Goal: Task Accomplishment & Management: Complete application form

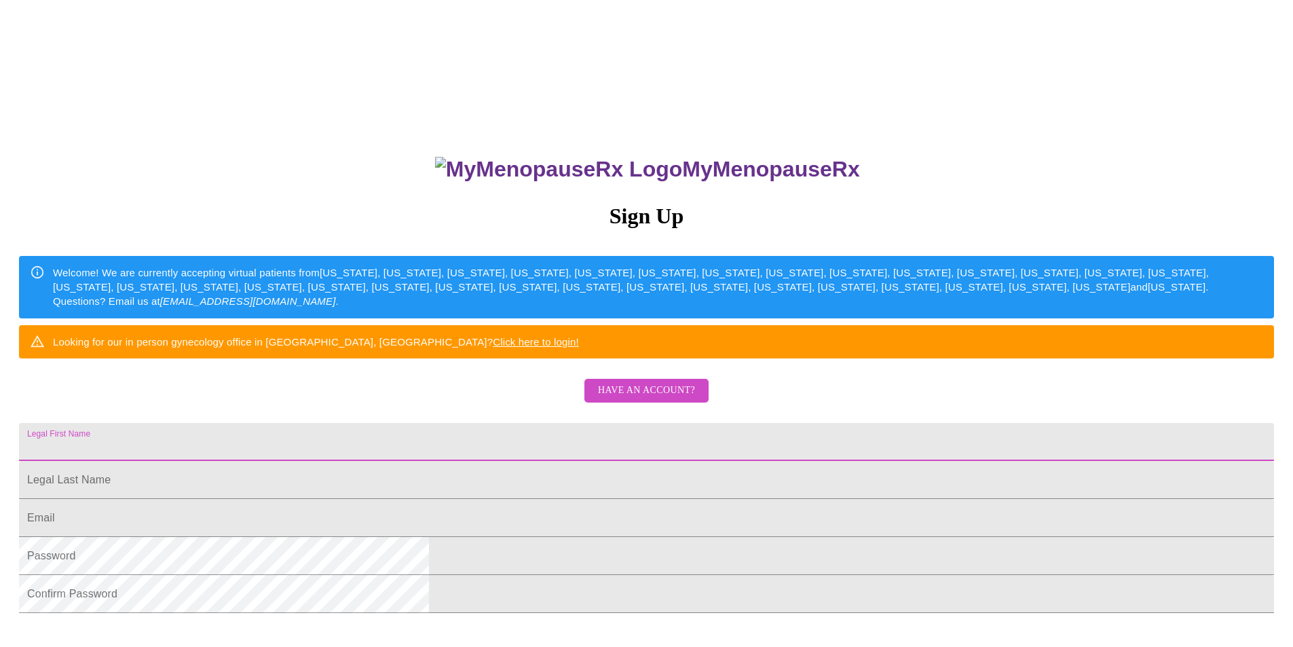
click at [495, 461] on input "Legal First Name" at bounding box center [646, 442] width 1255 height 38
type input "Sarady"
type input "[PERSON_NAME]"
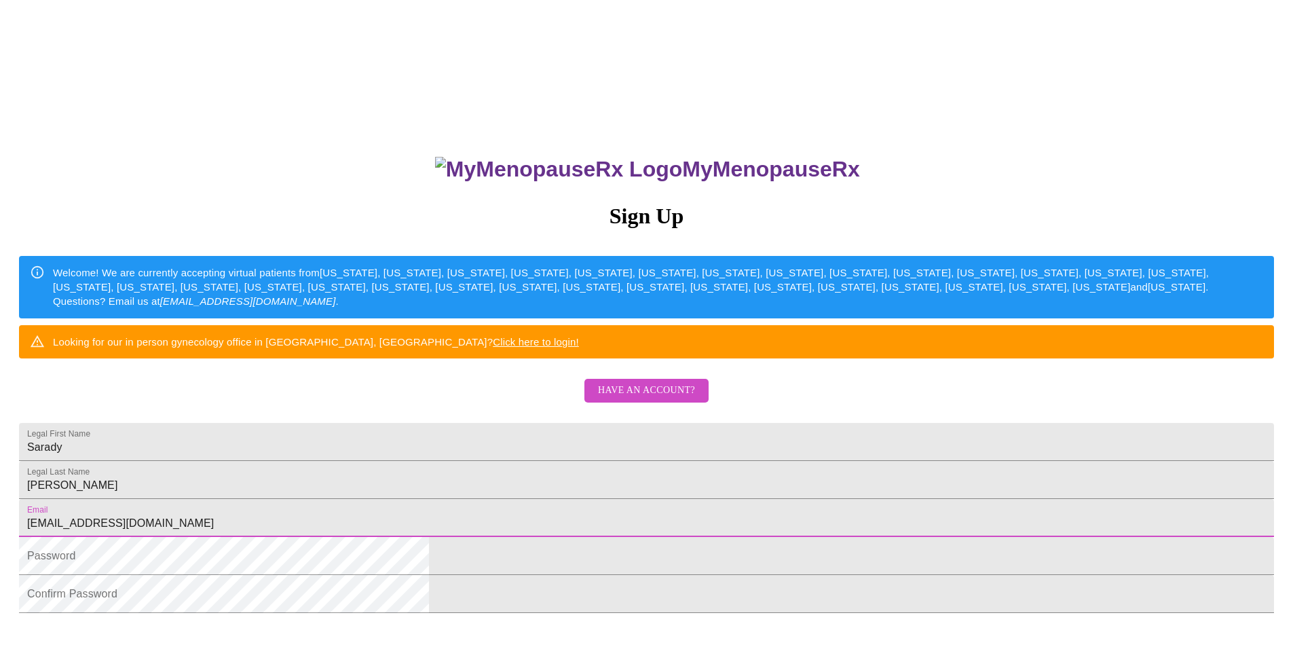
type input "[EMAIL_ADDRESS][DOMAIN_NAME]"
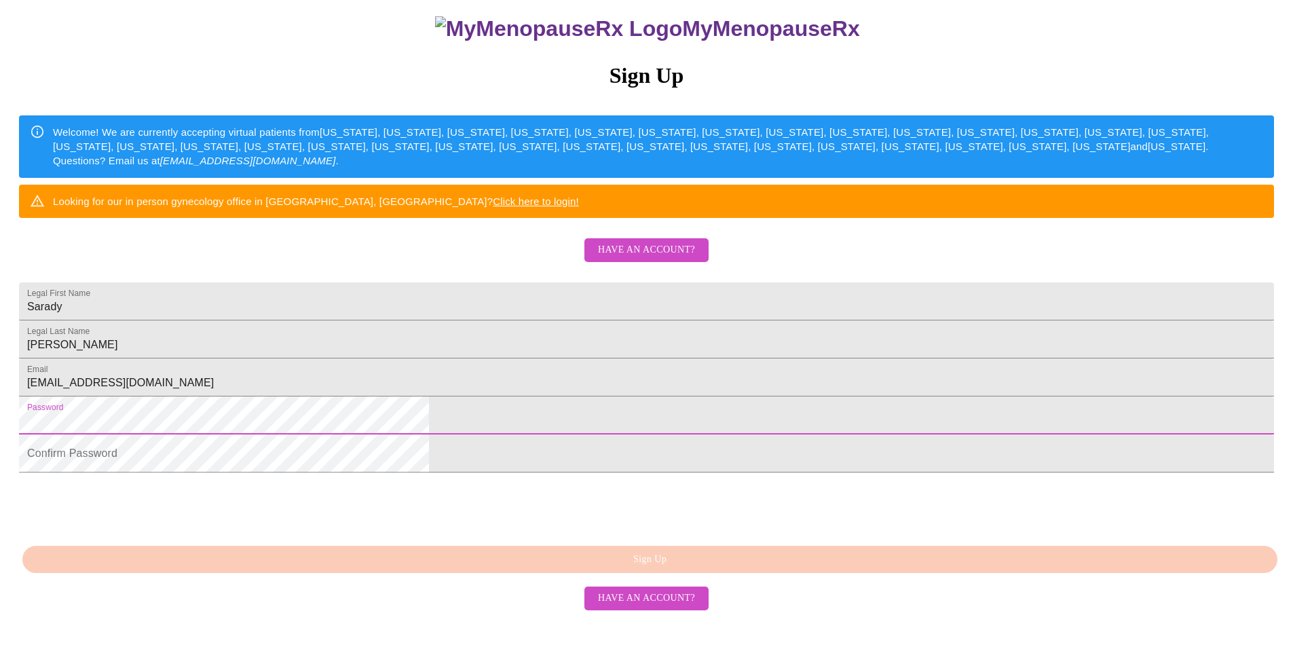
scroll to position [216, 0]
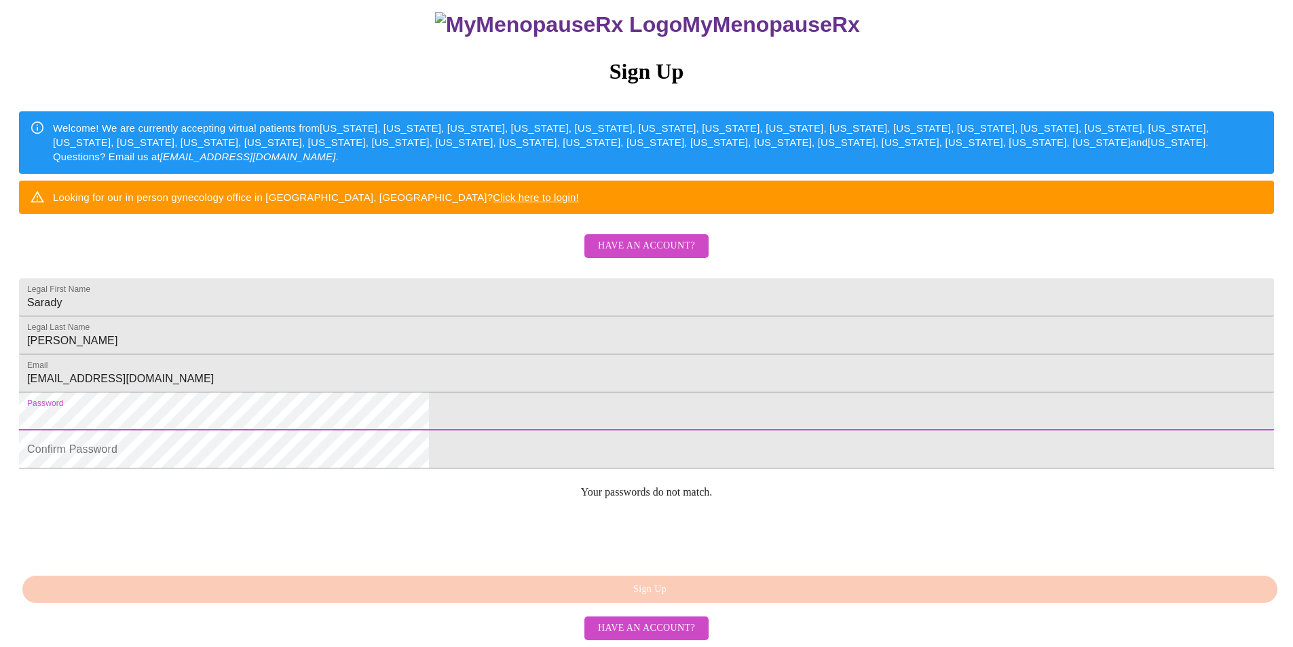
click at [388, 424] on div "MyMenopauseRx Sign Up Welcome! We are currently accepting virtual patients from…" at bounding box center [646, 249] width 1282 height 776
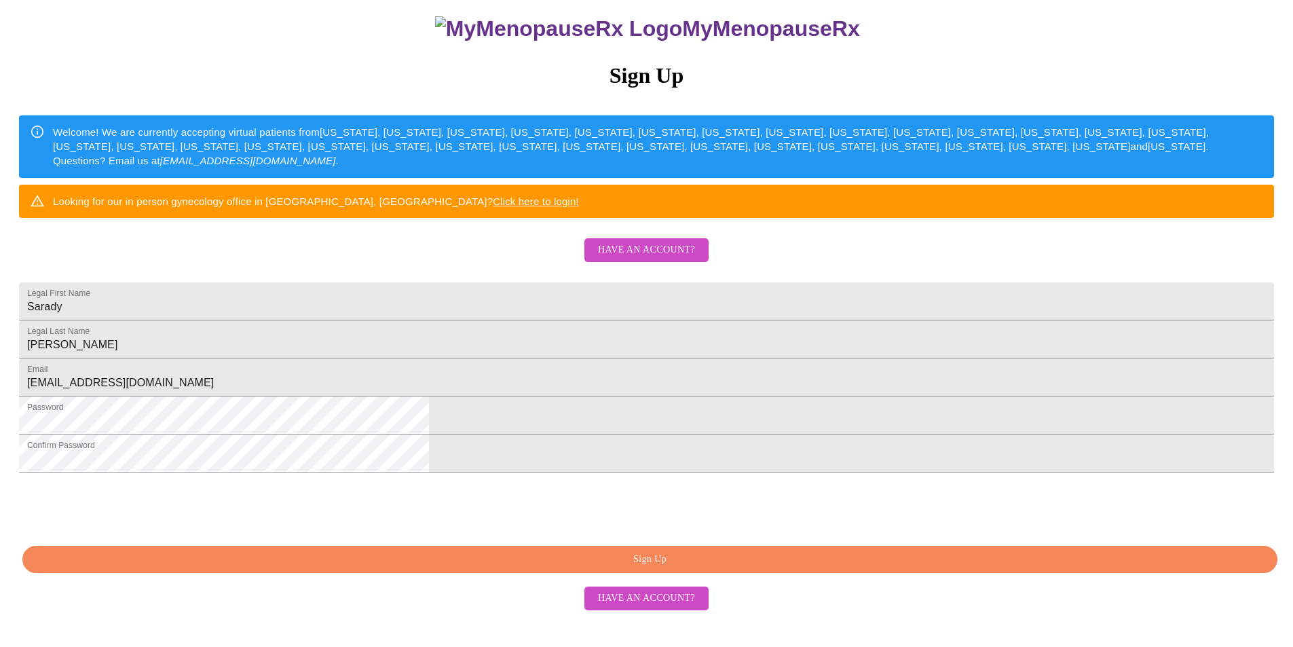
click at [654, 568] on span "Sign Up" at bounding box center [650, 559] width 1224 height 17
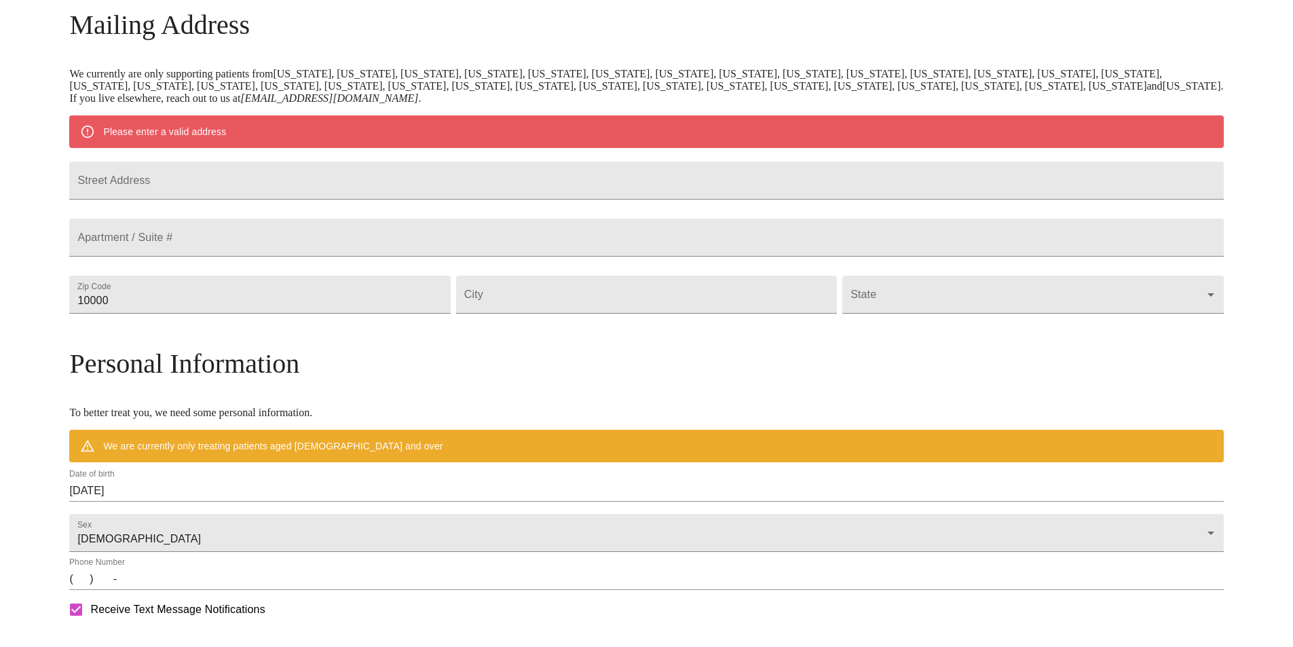
scroll to position [162, 0]
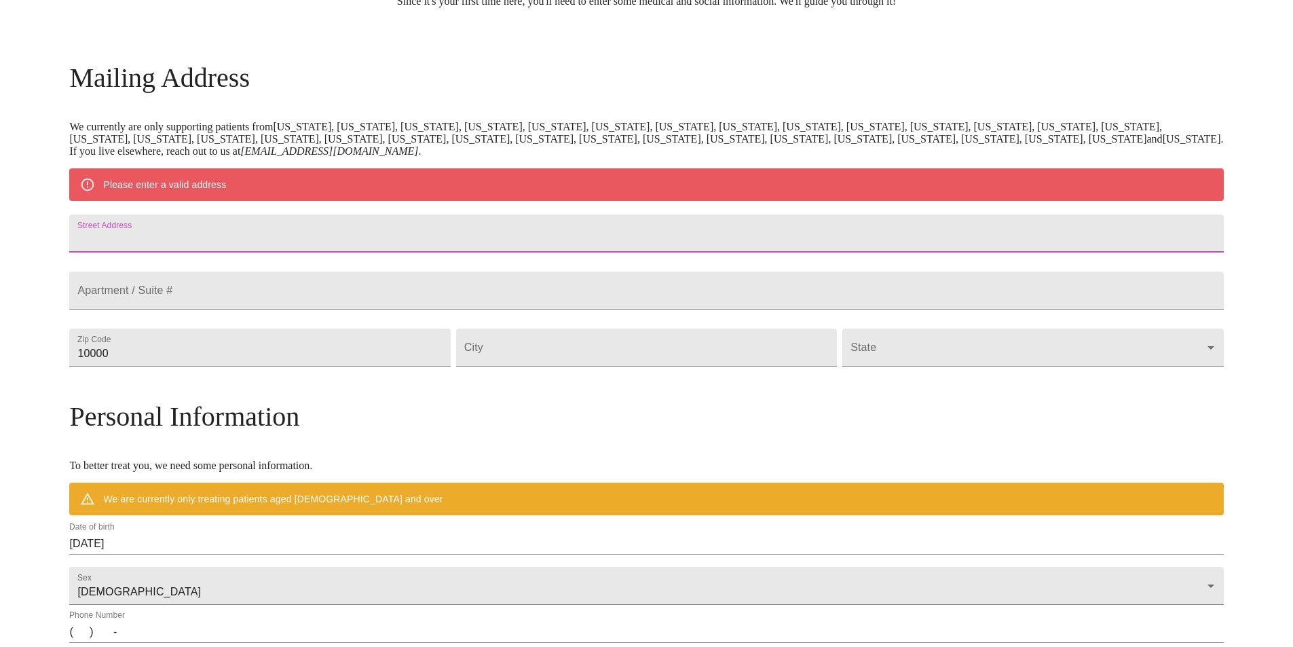
click at [294, 237] on input "Street Address" at bounding box center [646, 233] width 1154 height 38
type input "[STREET_ADDRESS]"
type input "60188"
type input "[PERSON_NAME] Stream"
click at [985, 379] on body "MyMenopauseRx Welcome to MyMenopauseRx Since it's your first time here, you'll …" at bounding box center [646, 372] width 1282 height 1058
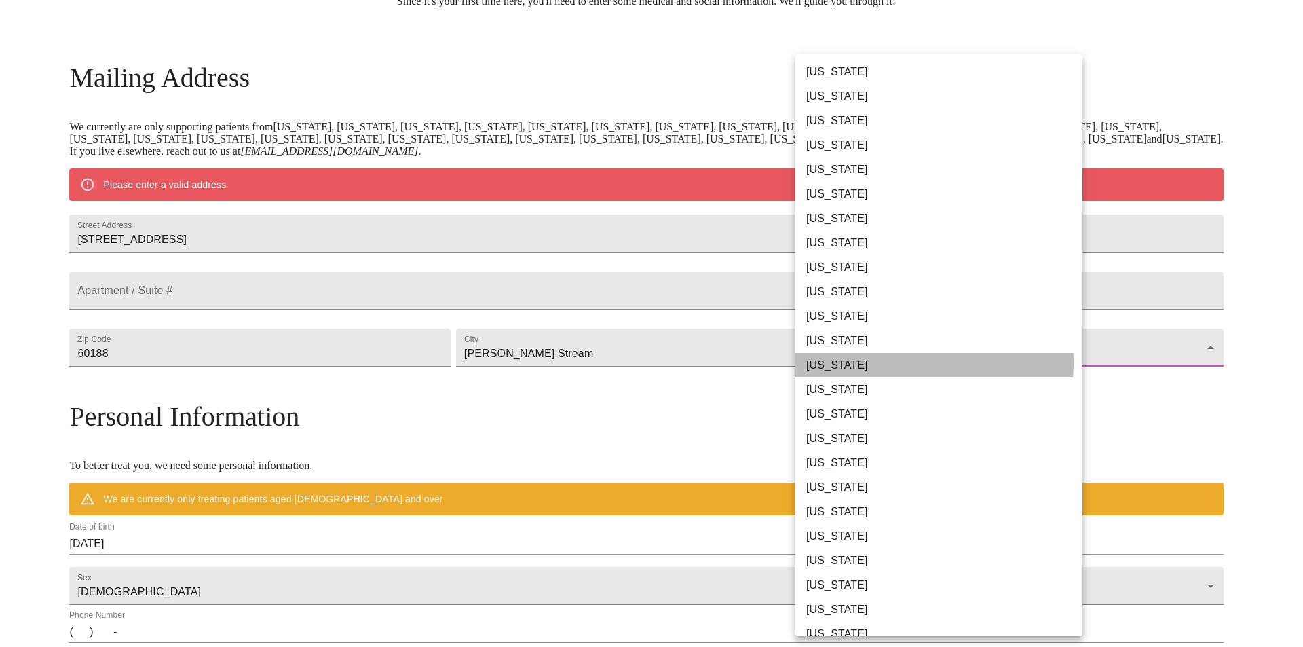
click at [905, 362] on li "[US_STATE]" at bounding box center [943, 365] width 297 height 24
type input "[US_STATE]"
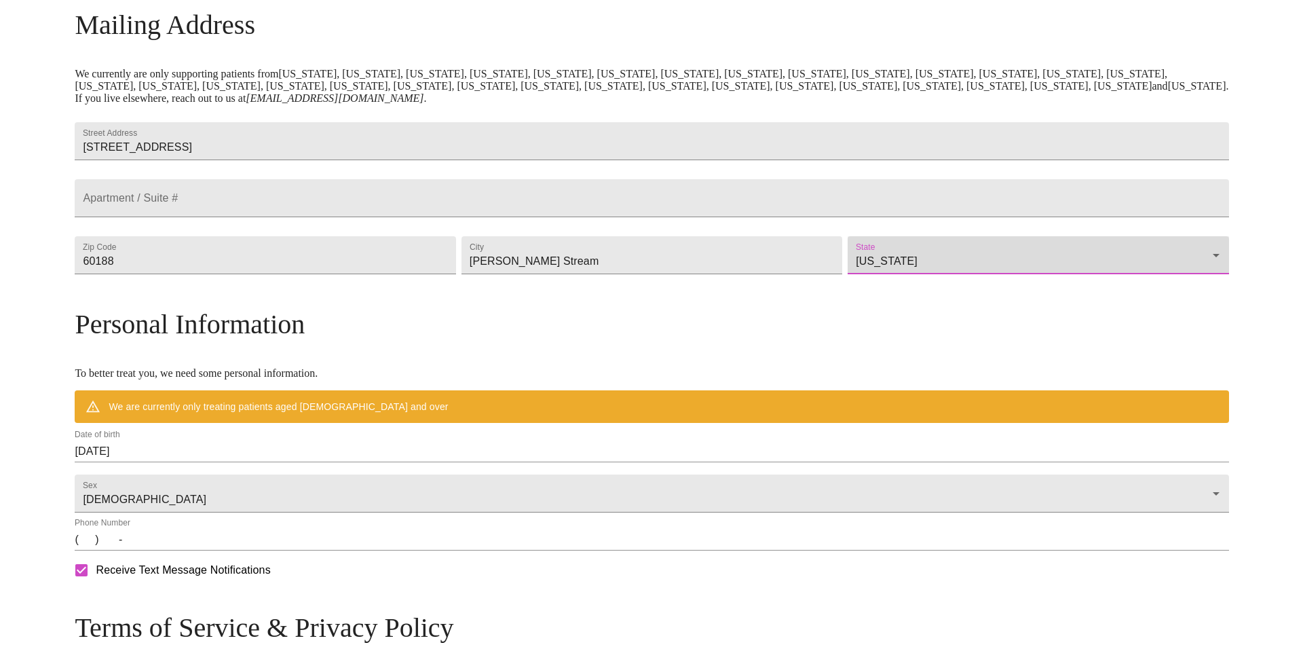
scroll to position [298, 0]
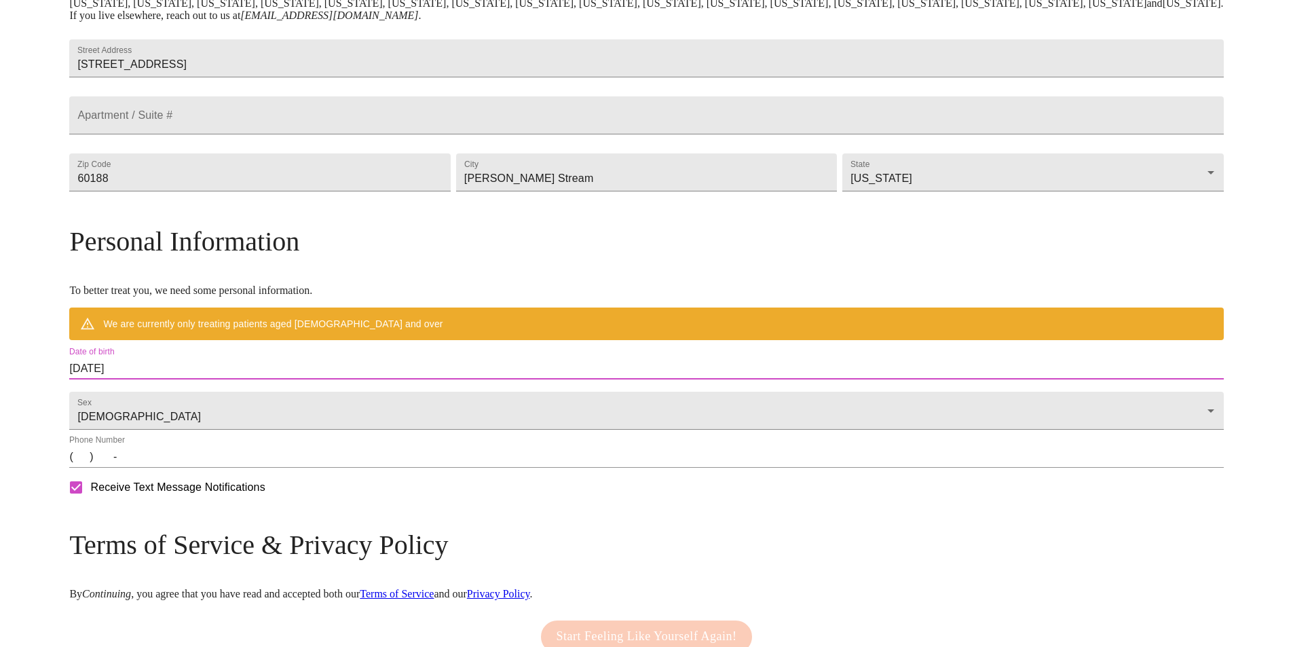
drag, startPoint x: 288, startPoint y: 396, endPoint x: 182, endPoint y: 396, distance: 106.6
click at [182, 396] on div "MyMenopauseRx Welcome to MyMenopauseRx Since it's your first time here, you'll …" at bounding box center [646, 216] width 1154 height 1019
click at [476, 373] on div "Date of birth [DEMOGRAPHIC_DATA]" at bounding box center [646, 363] width 1159 height 38
click at [219, 379] on input "[DATE]" at bounding box center [646, 369] width 1154 height 22
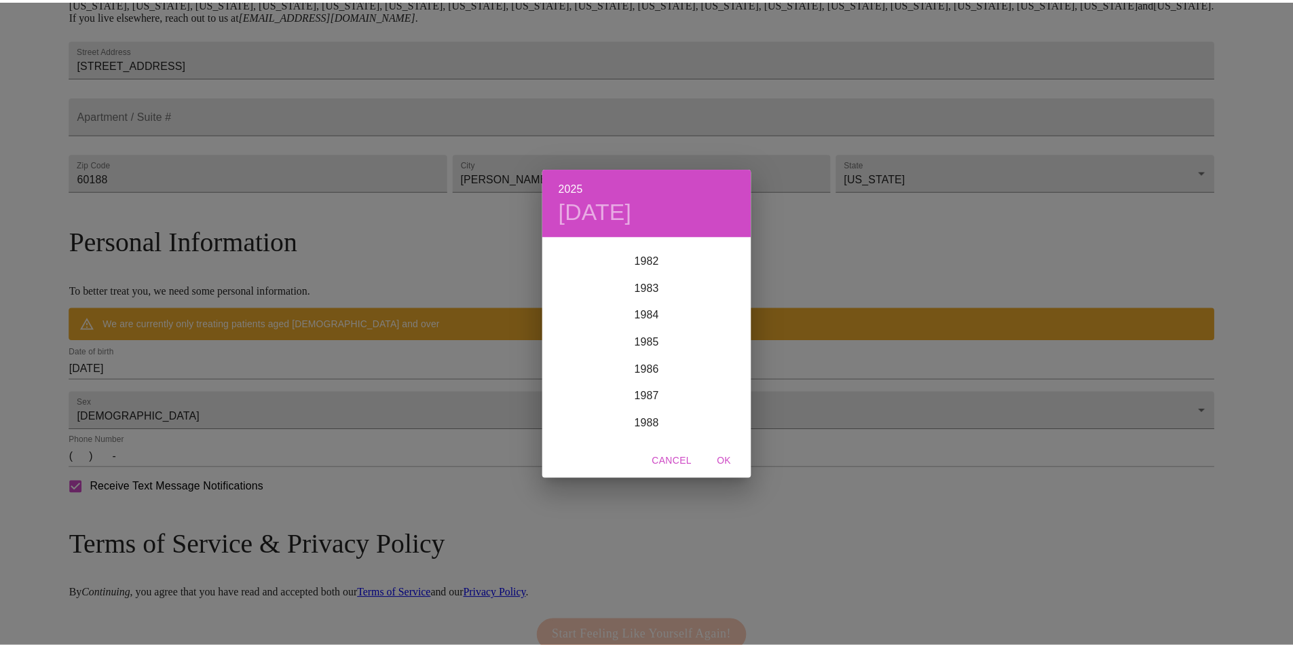
scroll to position [2253, 0]
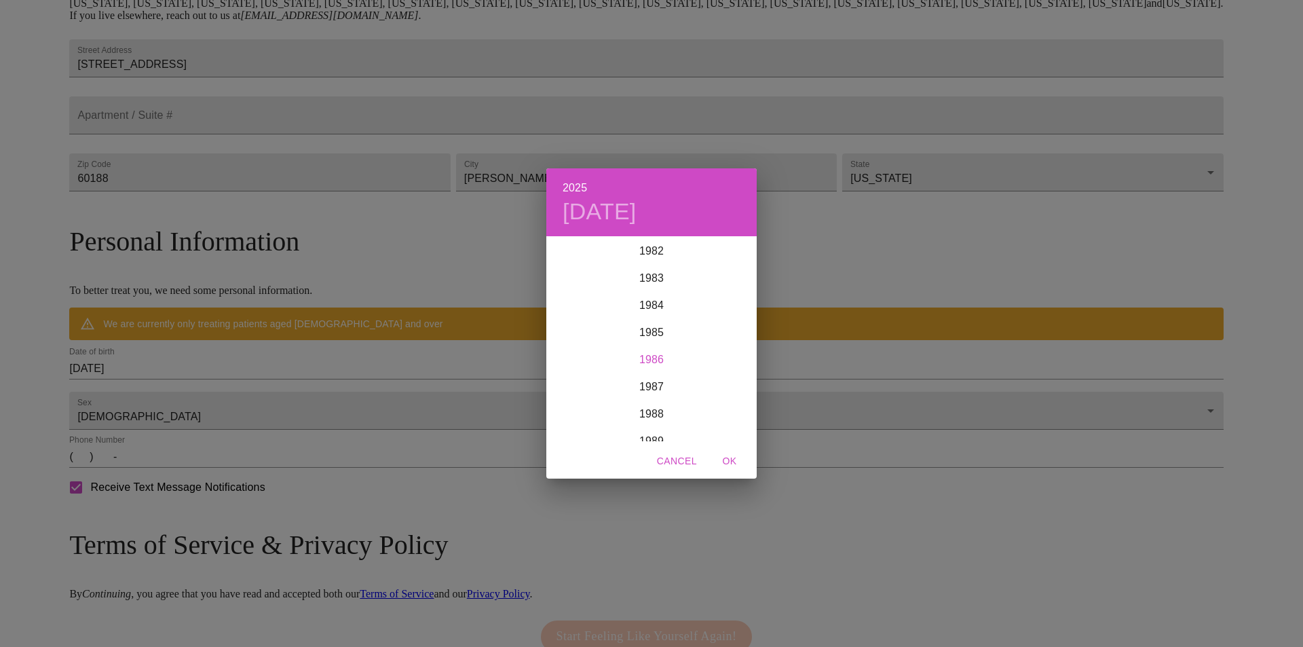
click at [660, 360] on div "1986" at bounding box center [651, 359] width 210 height 27
click at [649, 417] on div "Nov" at bounding box center [651, 415] width 70 height 51
click at [706, 360] on p "14" at bounding box center [705, 357] width 11 height 14
click at [728, 460] on span "OK" at bounding box center [729, 461] width 33 height 17
type input "[DATE]"
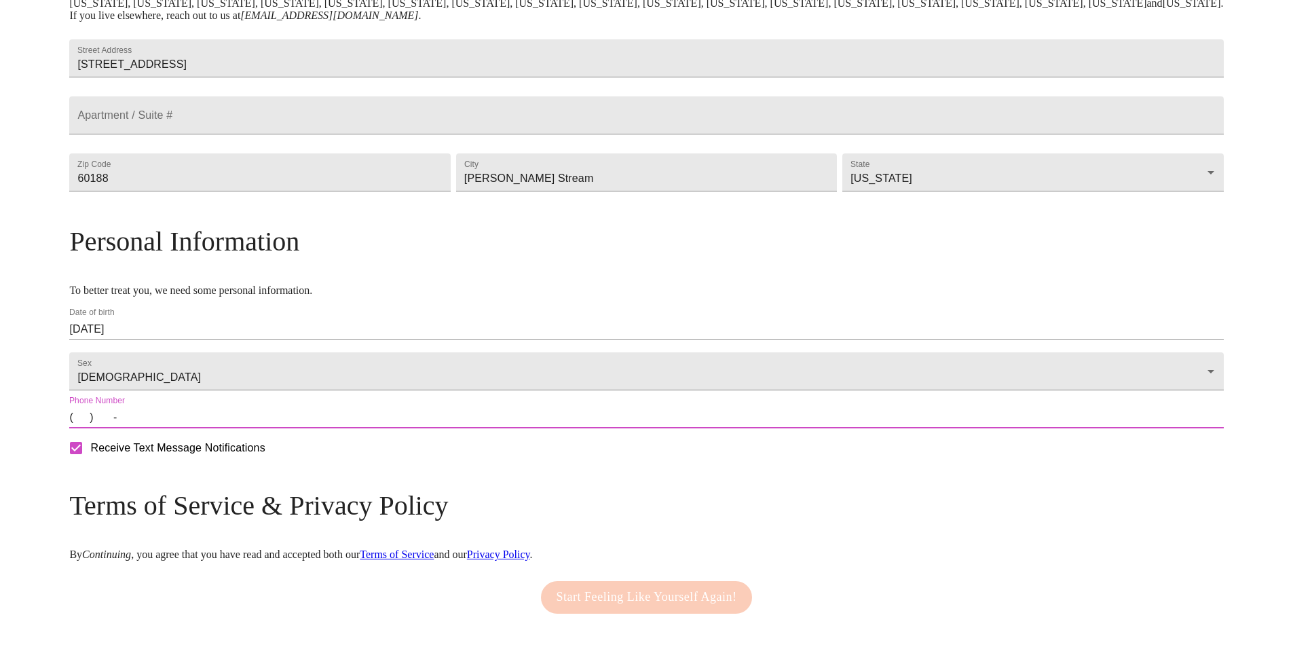
click at [216, 428] on input "(   )    -" at bounding box center [646, 418] width 1154 height 22
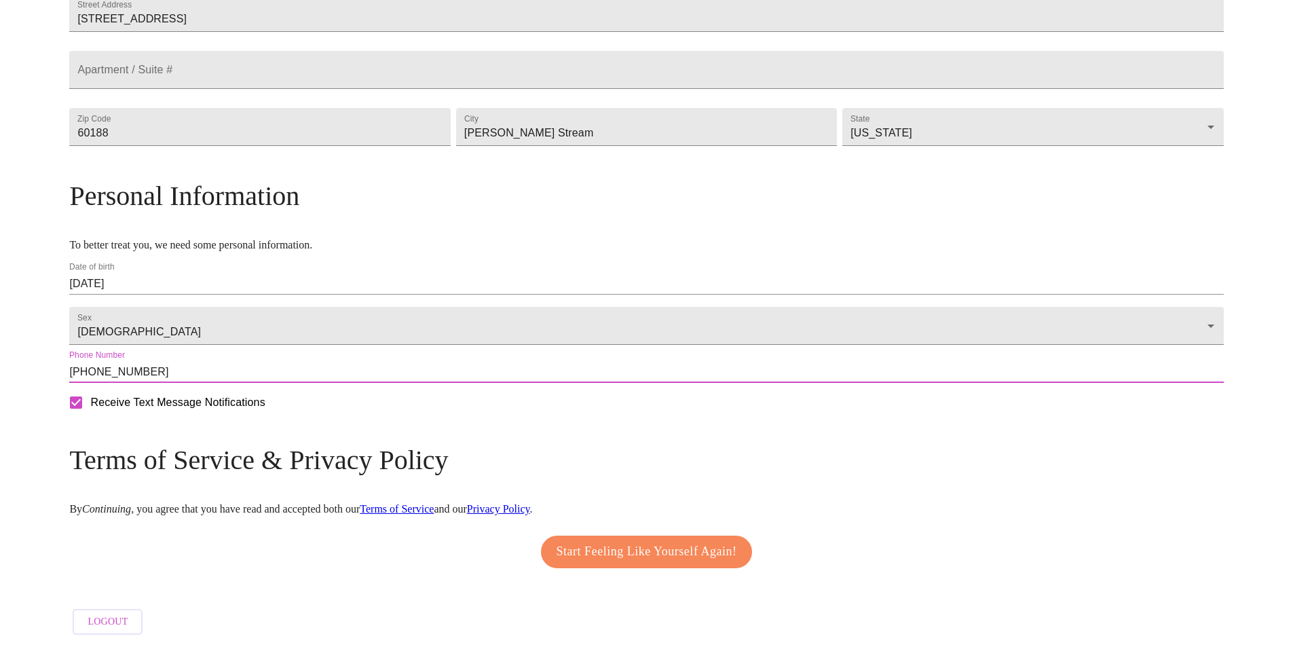
scroll to position [382, 0]
type input "[PHONE_NUMBER]"
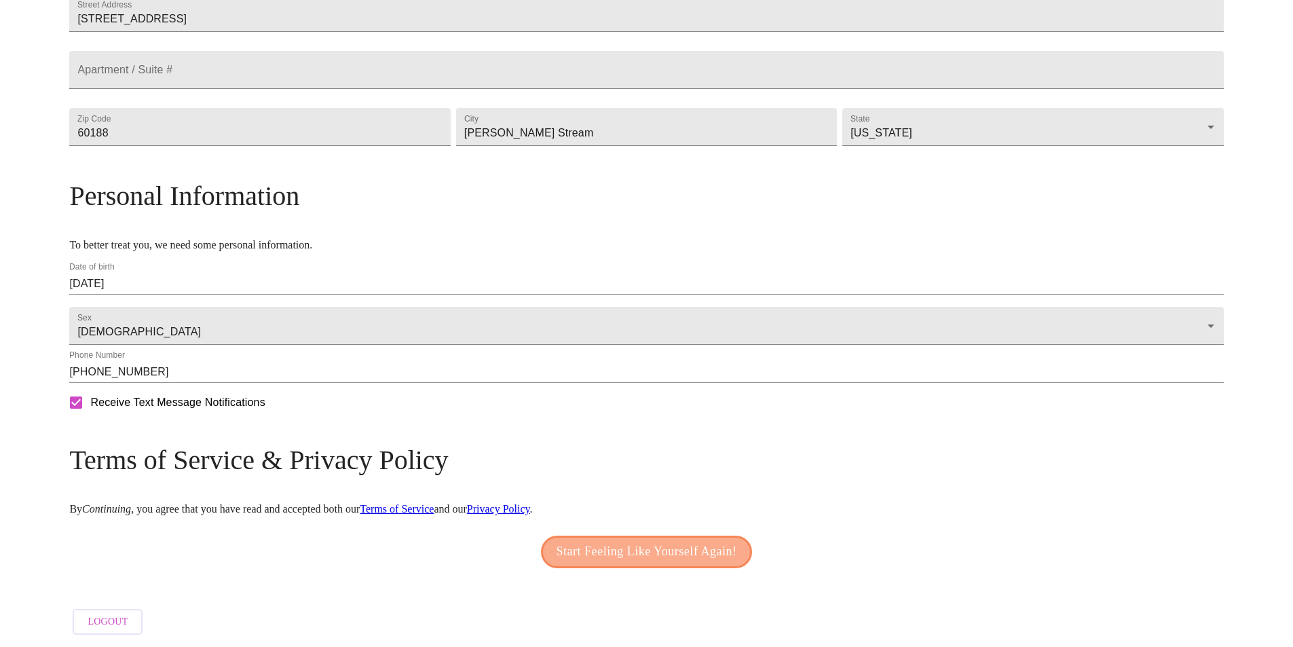
click at [605, 554] on span "Start Feeling Like Yourself Again!" at bounding box center [647, 552] width 181 height 22
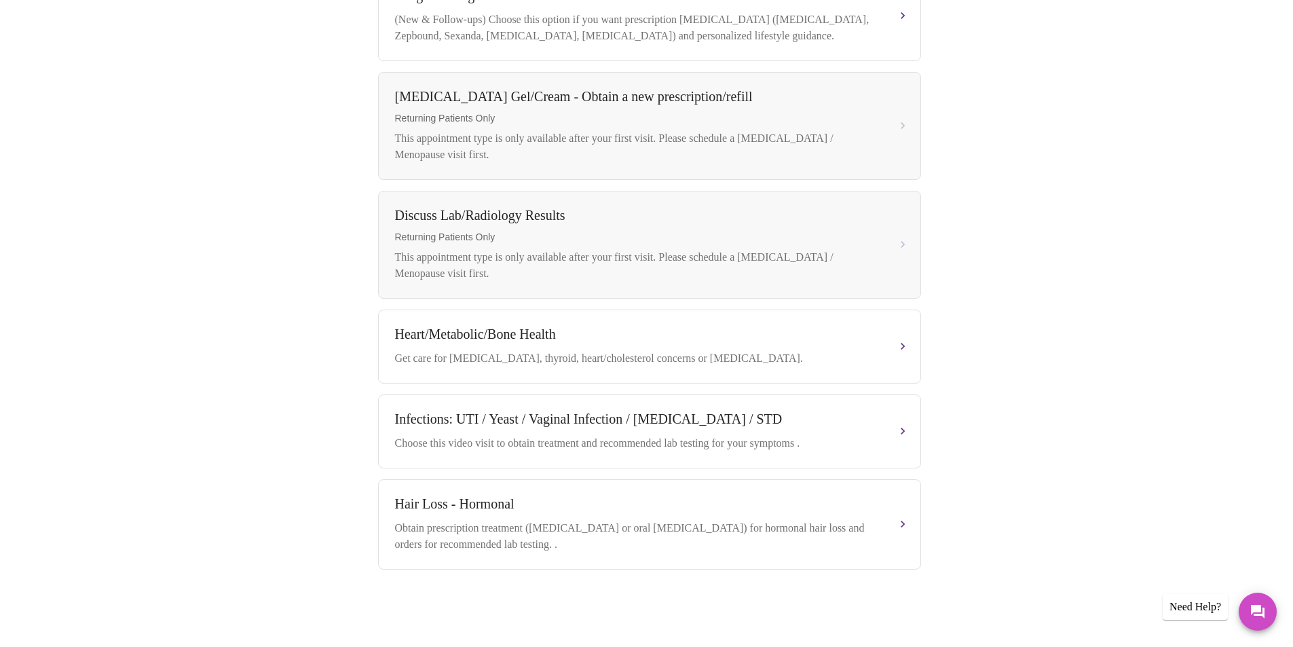
scroll to position [580, 0]
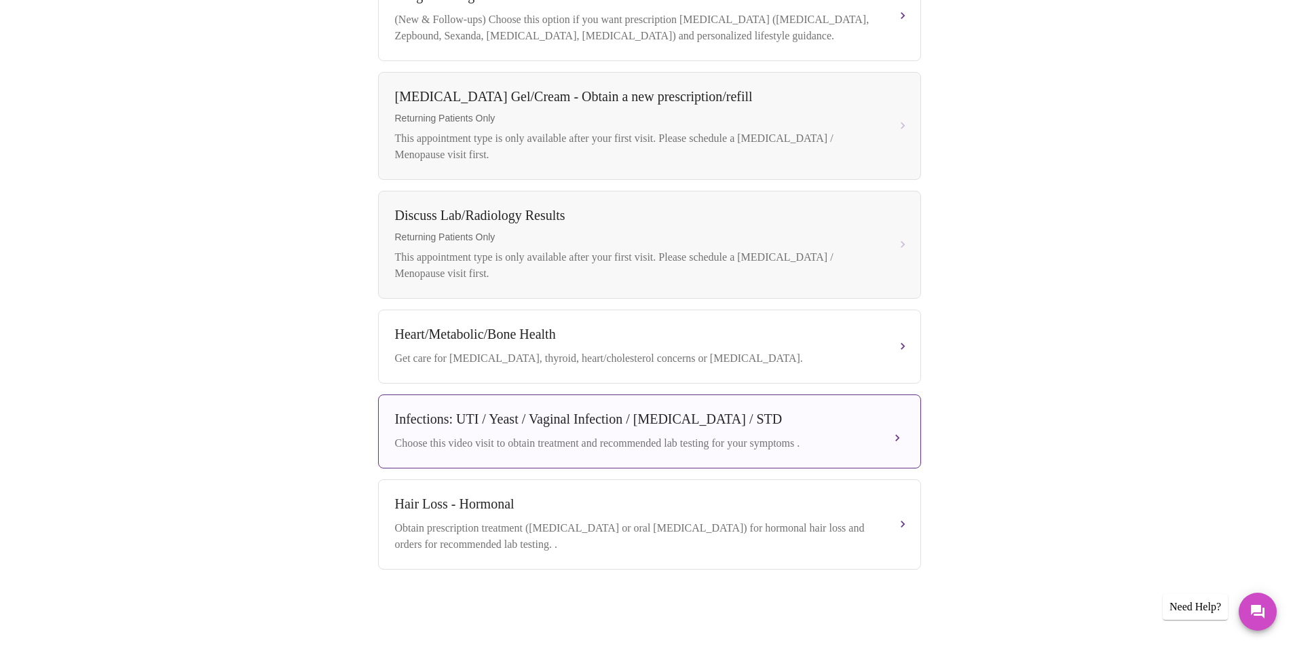
click at [899, 436] on button "Infections: UTI / Yeast / Vaginal Infection / [MEDICAL_DATA] / STD Choose this …" at bounding box center [649, 431] width 543 height 74
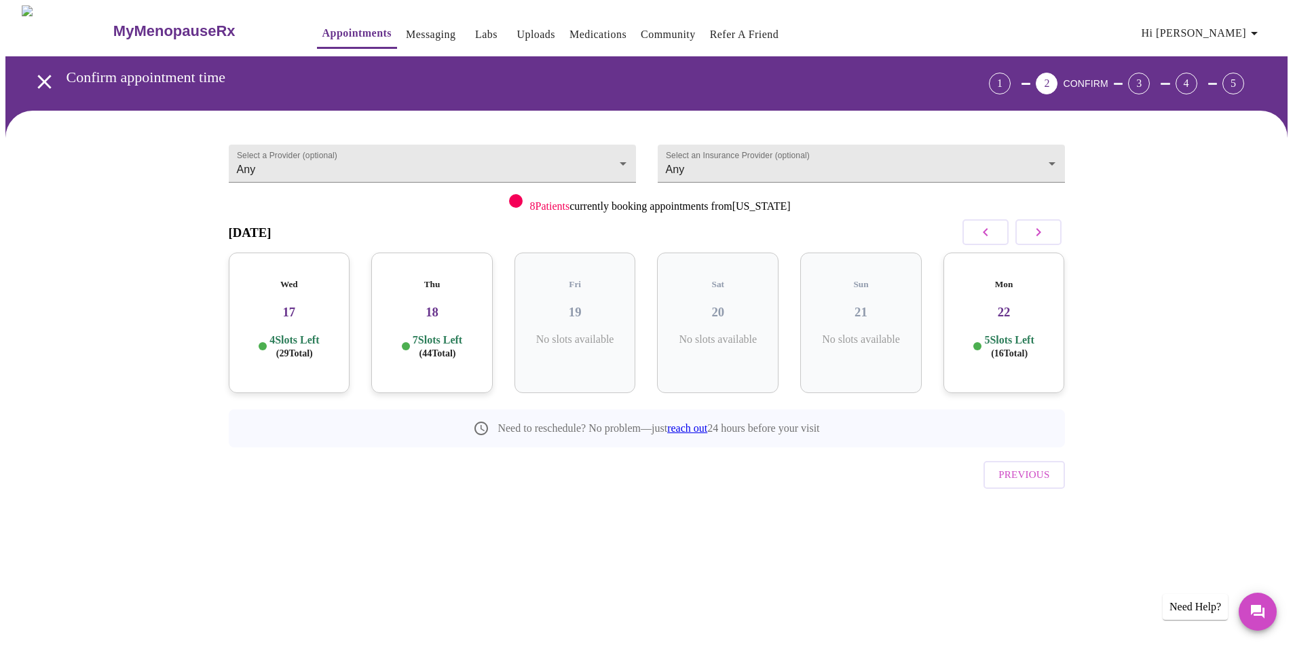
scroll to position [0, 0]
click at [402, 169] on body "MyMenopauseRx Appointments Messaging Labs Uploads Medications Community Refer a…" at bounding box center [651, 280] width 1292 height 551
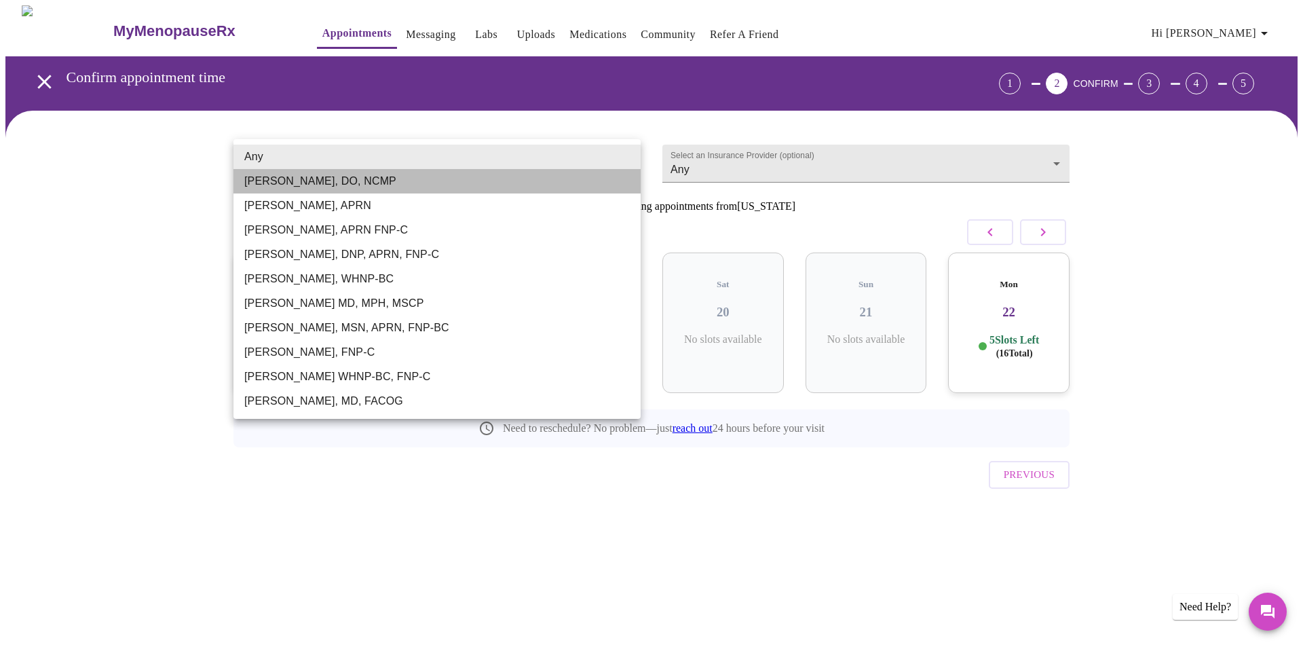
click at [300, 186] on li "[PERSON_NAME], DO, NCMP" at bounding box center [436, 181] width 407 height 24
type input "[PERSON_NAME], DO, NCMP"
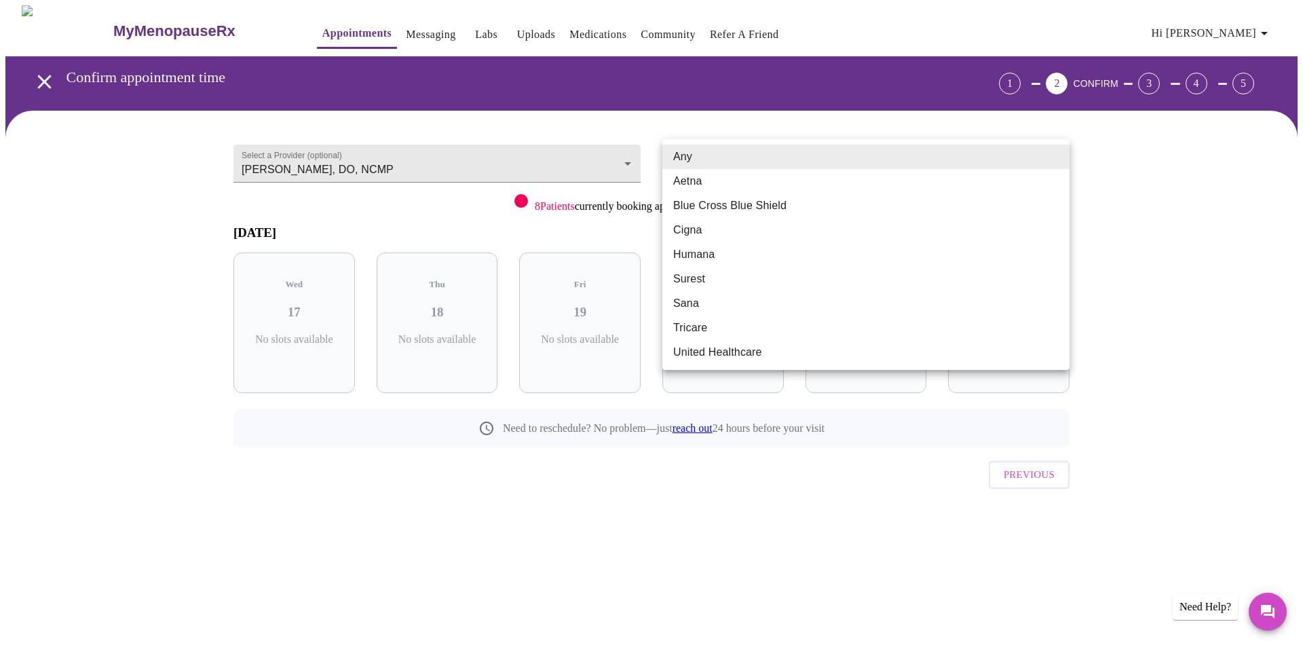
click at [805, 165] on body "MyMenopauseRx Appointments Messaging Labs Uploads Medications Community Refer a…" at bounding box center [651, 280] width 1292 height 551
click at [697, 226] on li "Cigna" at bounding box center [865, 230] width 407 height 24
type input "Cigna"
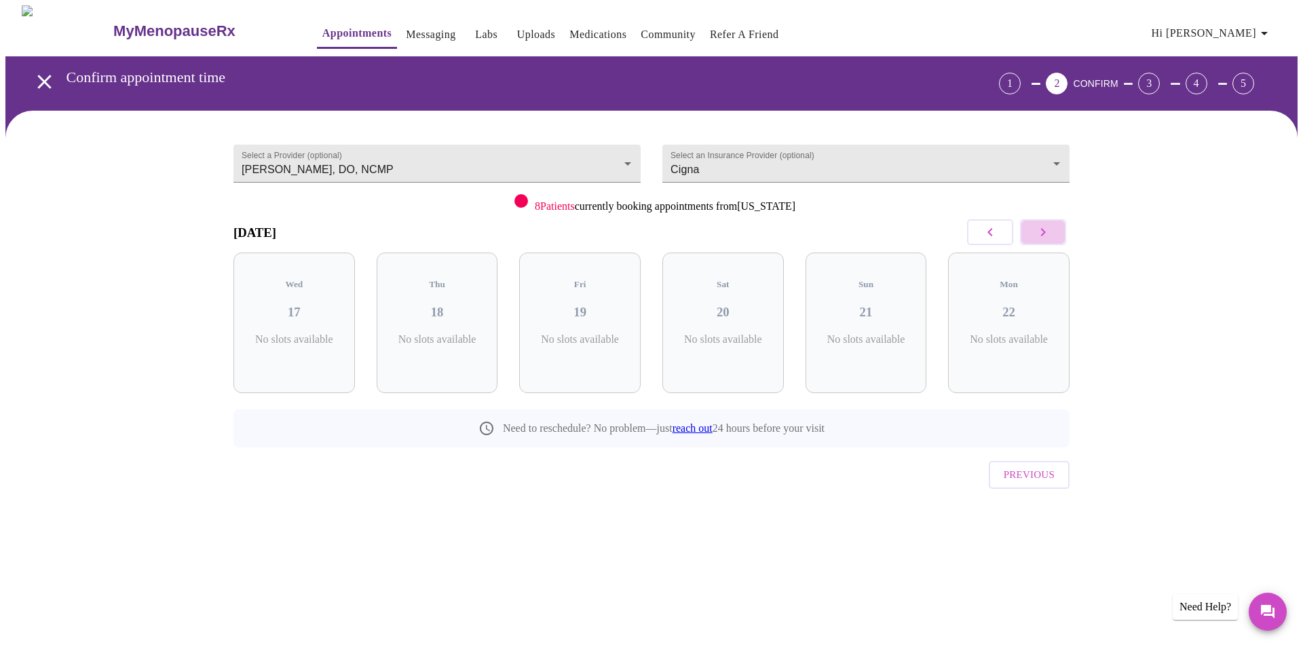
click at [1046, 235] on icon "button" at bounding box center [1043, 232] width 16 height 16
click at [1035, 235] on icon "button" at bounding box center [1043, 232] width 16 height 16
click at [997, 238] on icon "button" at bounding box center [990, 232] width 16 height 16
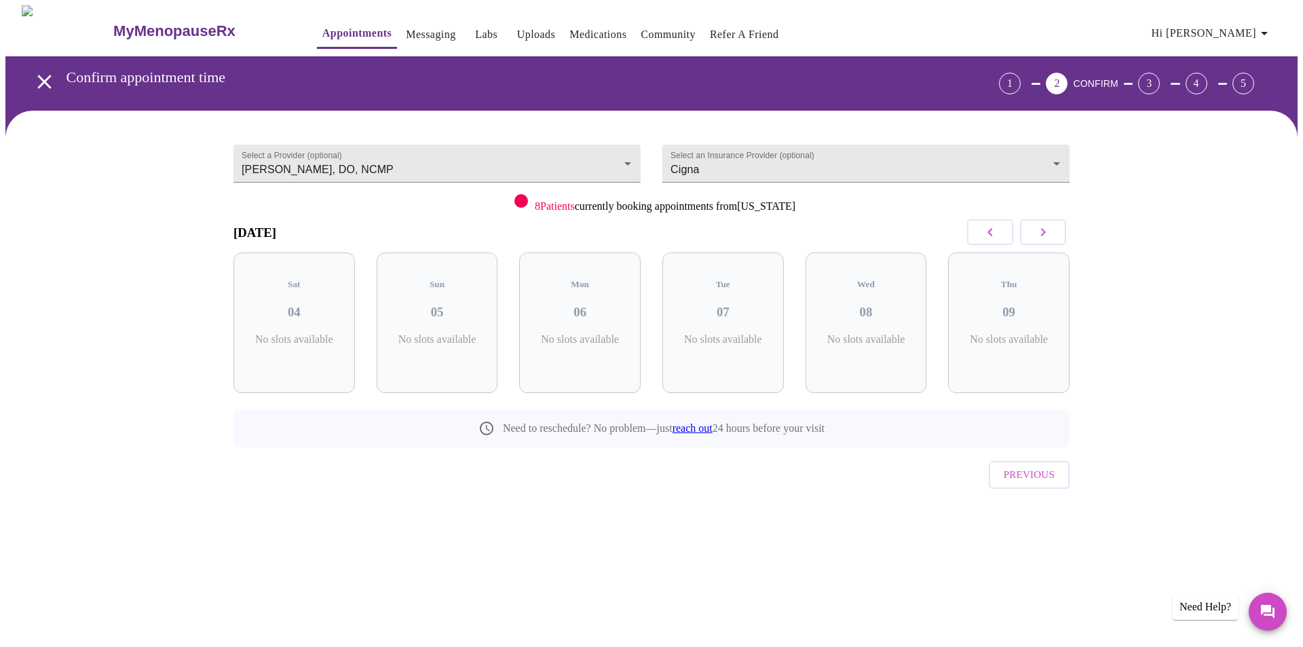
click at [997, 238] on icon "button" at bounding box center [990, 232] width 16 height 16
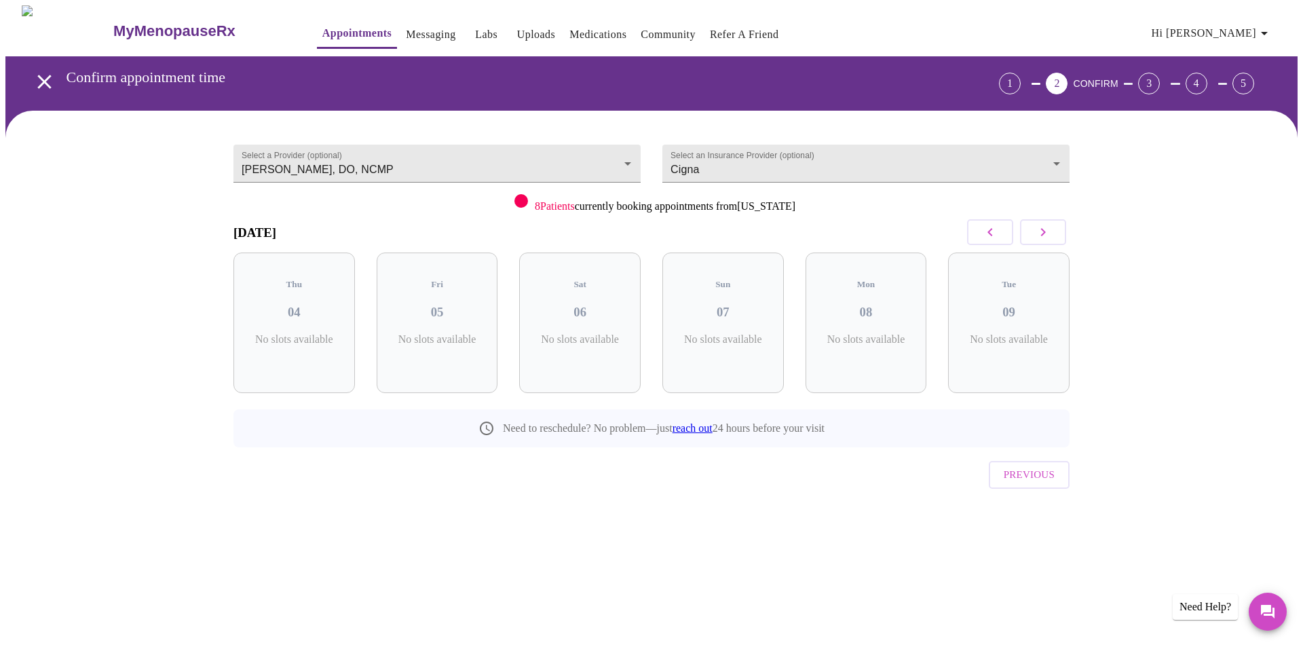
click at [997, 238] on icon "button" at bounding box center [990, 232] width 16 height 16
click at [343, 29] on link "Appointments" at bounding box center [356, 33] width 69 height 19
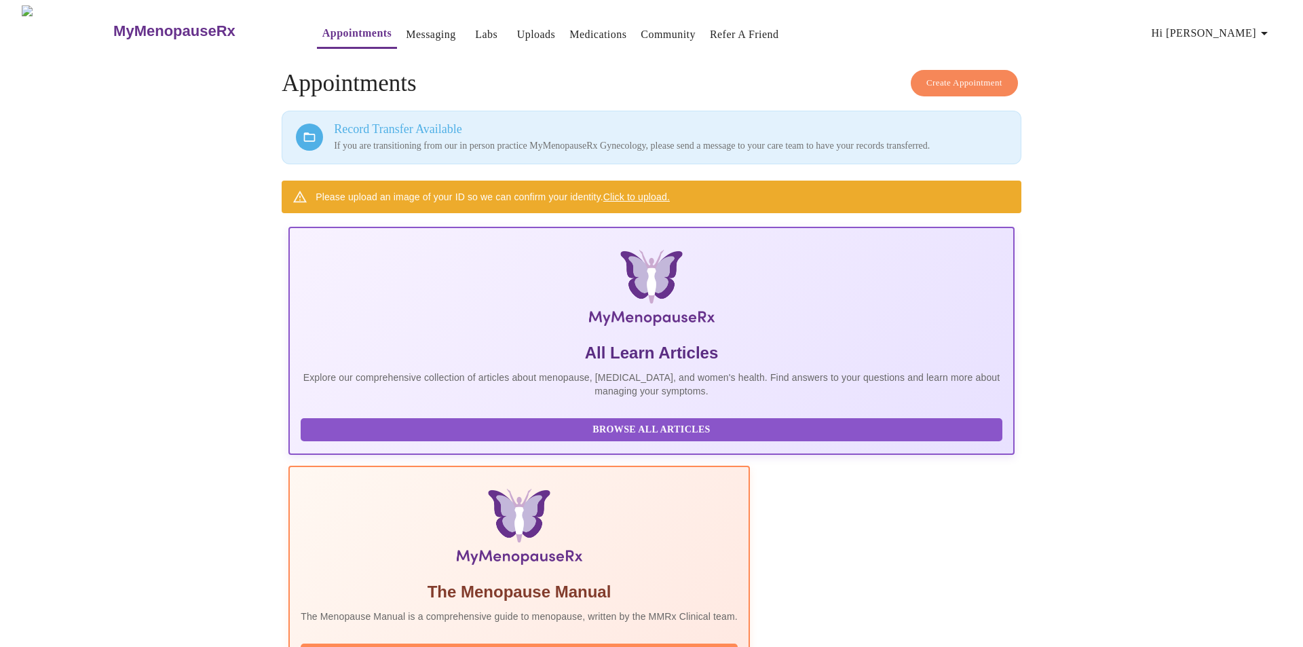
click at [942, 75] on span "Create Appointment" at bounding box center [964, 83] width 76 height 16
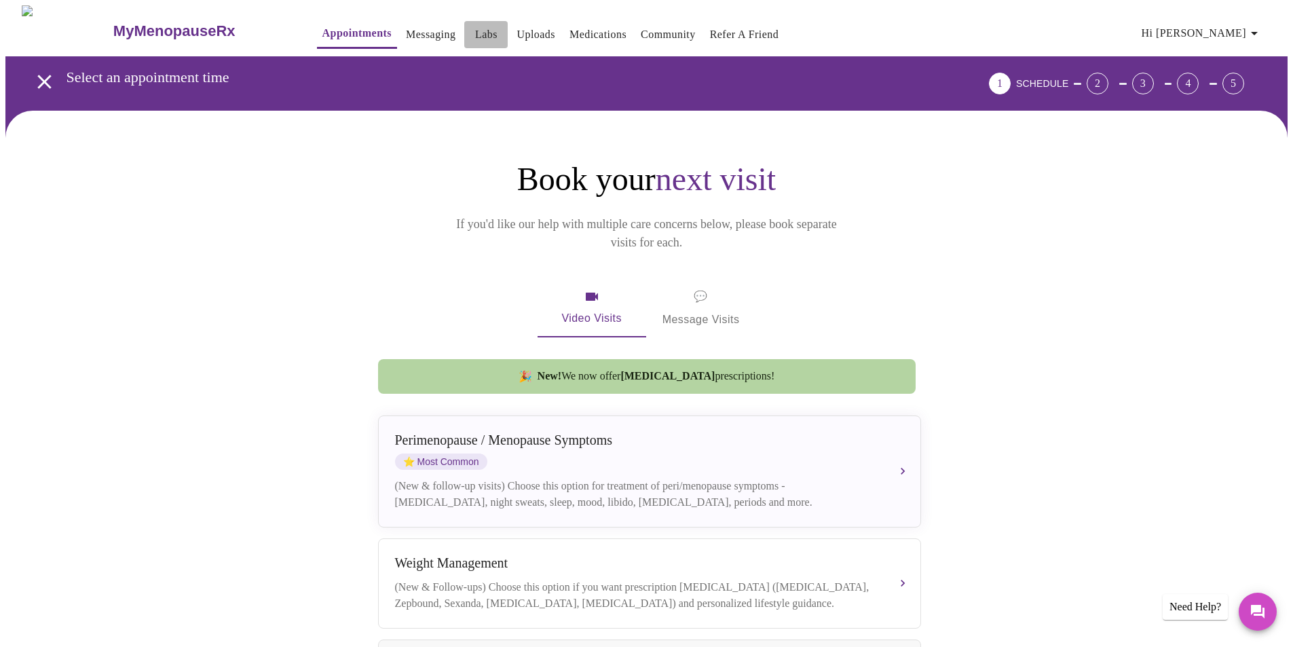
click at [475, 29] on link "Labs" at bounding box center [486, 34] width 22 height 19
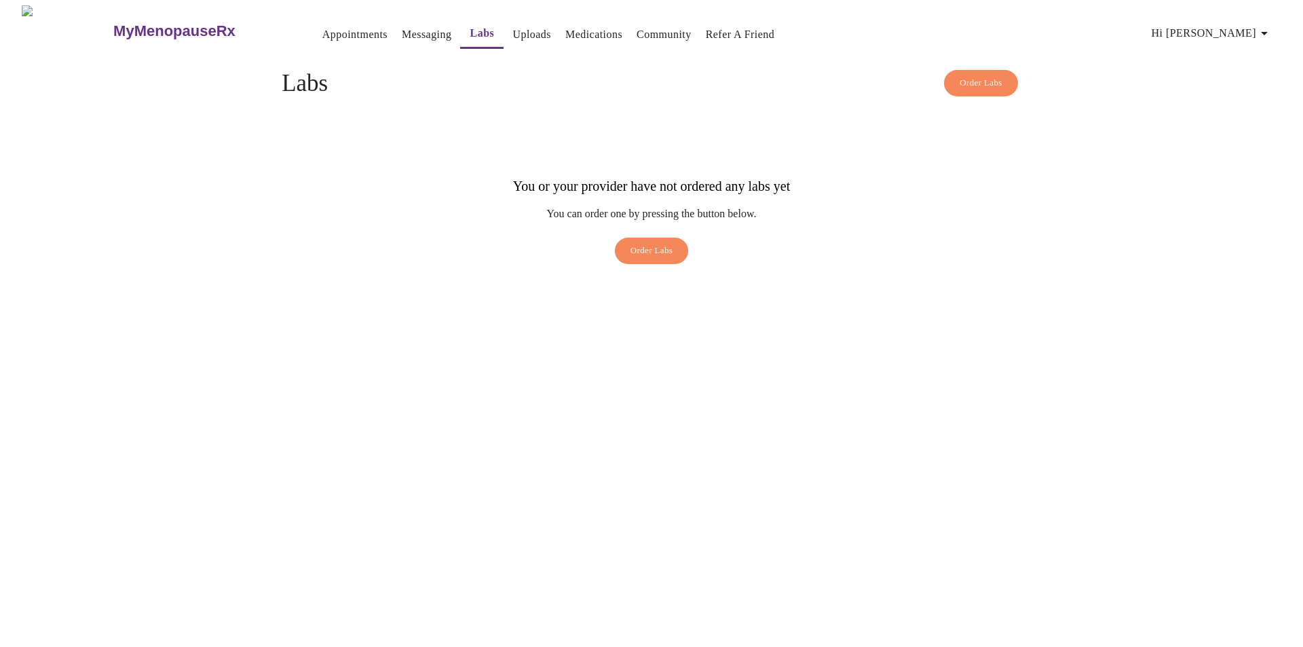
click at [402, 25] on link "Messaging" at bounding box center [427, 34] width 50 height 19
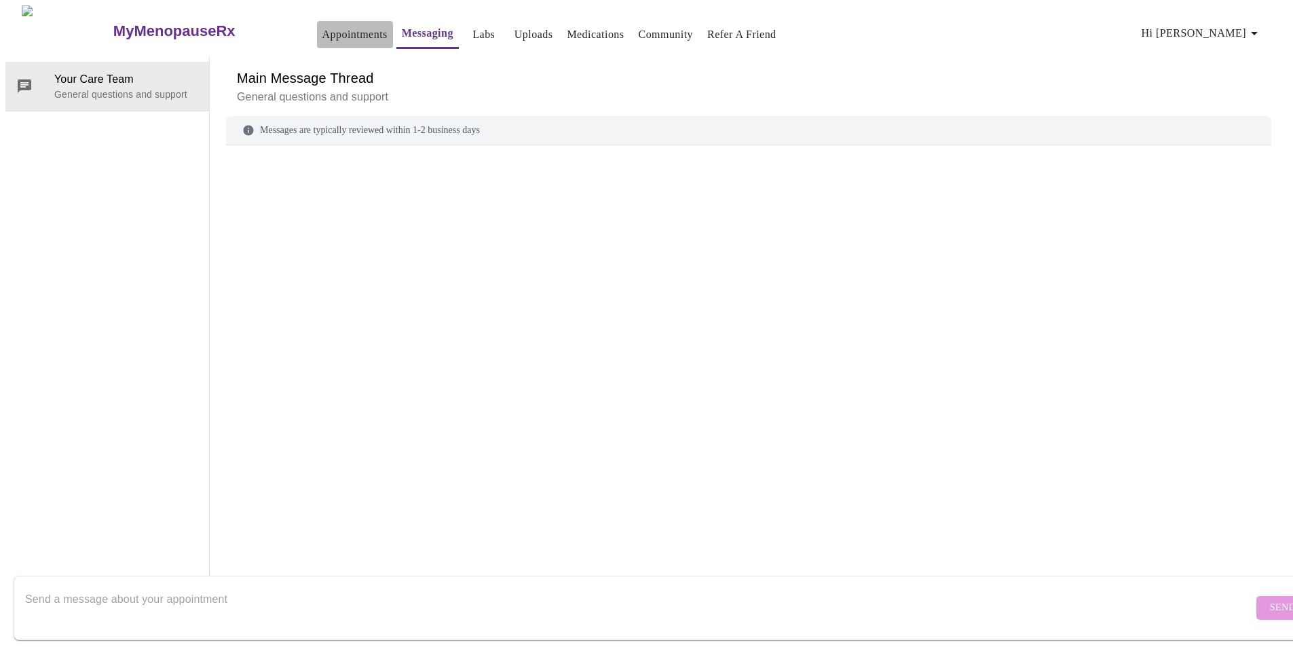
click at [333, 33] on link "Appointments" at bounding box center [354, 34] width 65 height 19
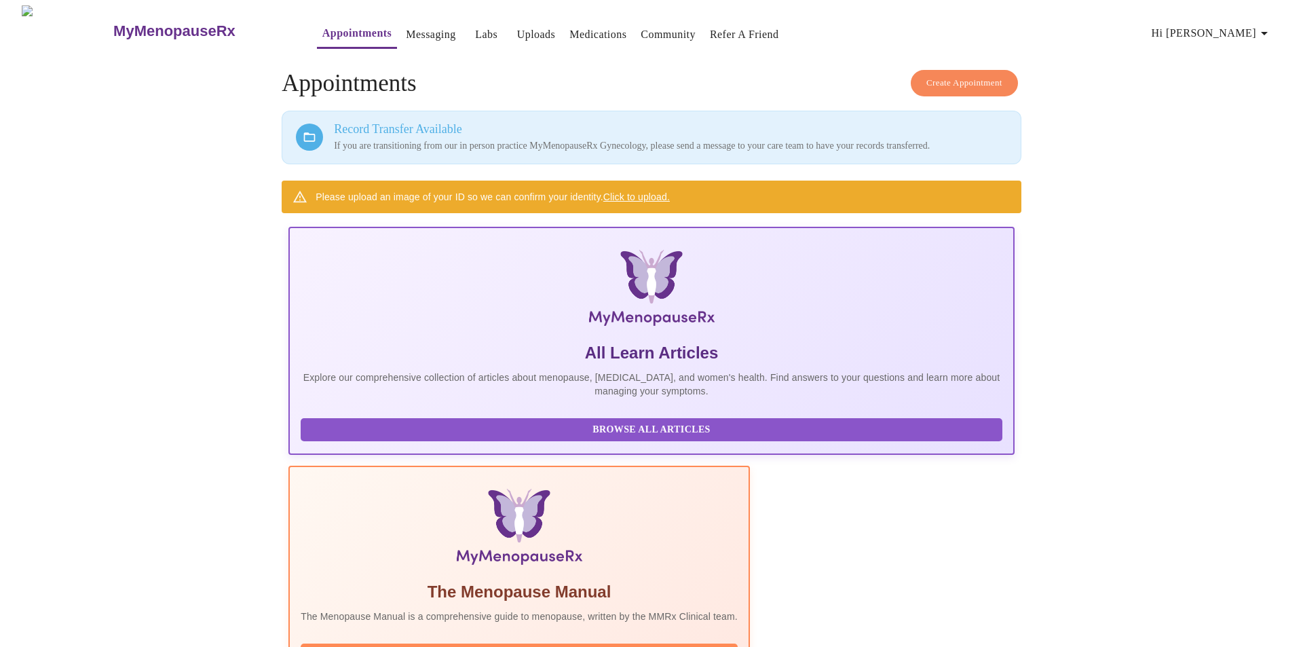
click at [1224, 37] on button "Hi [PERSON_NAME]" at bounding box center [1212, 33] width 132 height 27
click at [1169, 41] on div at bounding box center [651, 323] width 1303 height 647
click at [960, 77] on span "Create Appointment" at bounding box center [964, 83] width 76 height 16
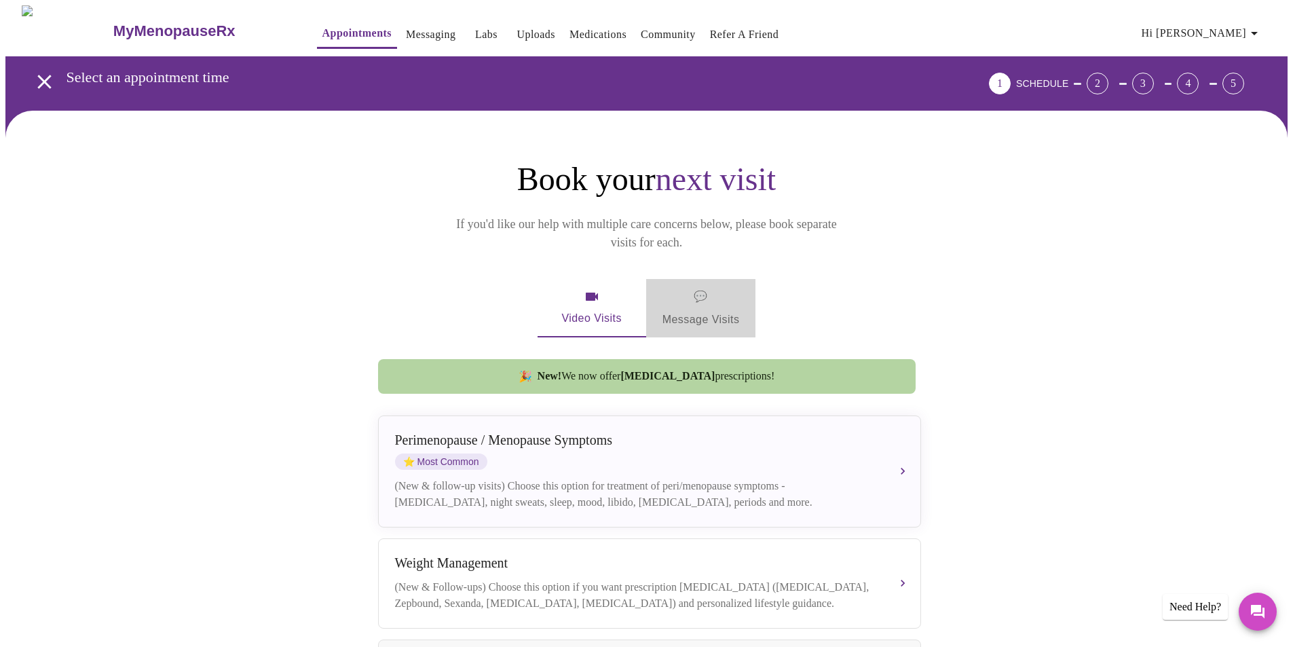
click at [710, 288] on span "💬 Message Visits" at bounding box center [700, 308] width 77 height 42
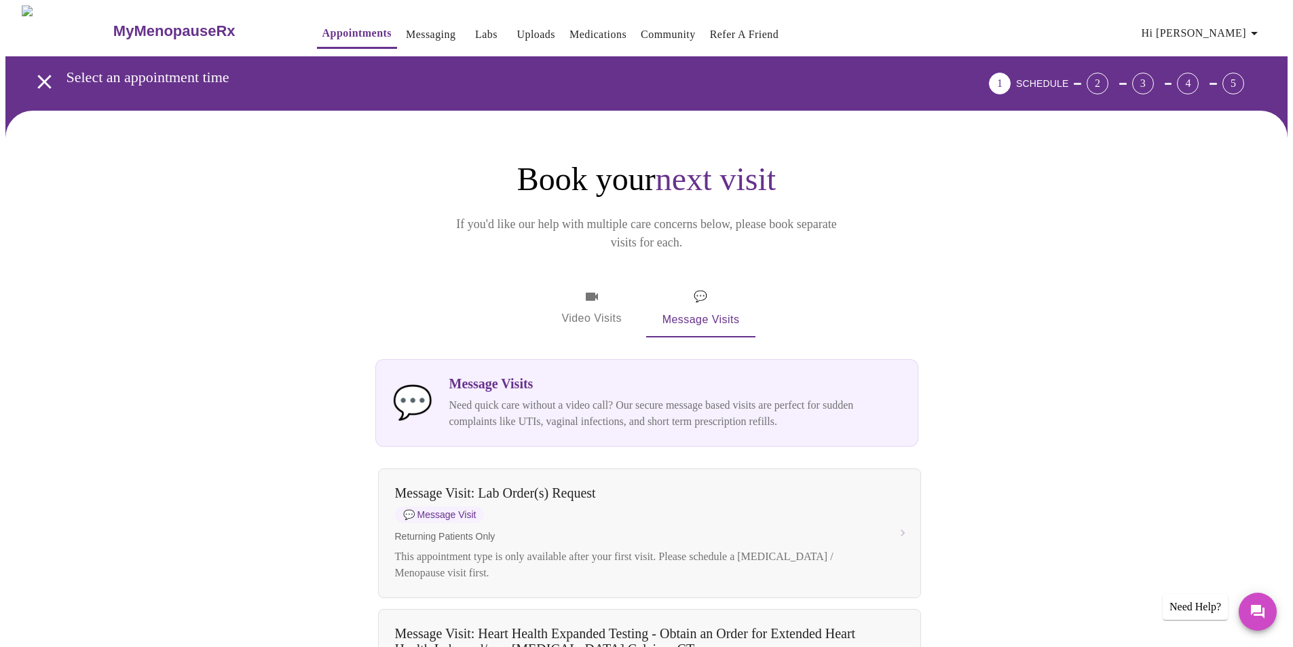
click at [1230, 28] on span "Hi [PERSON_NAME]" at bounding box center [1202, 33] width 121 height 19
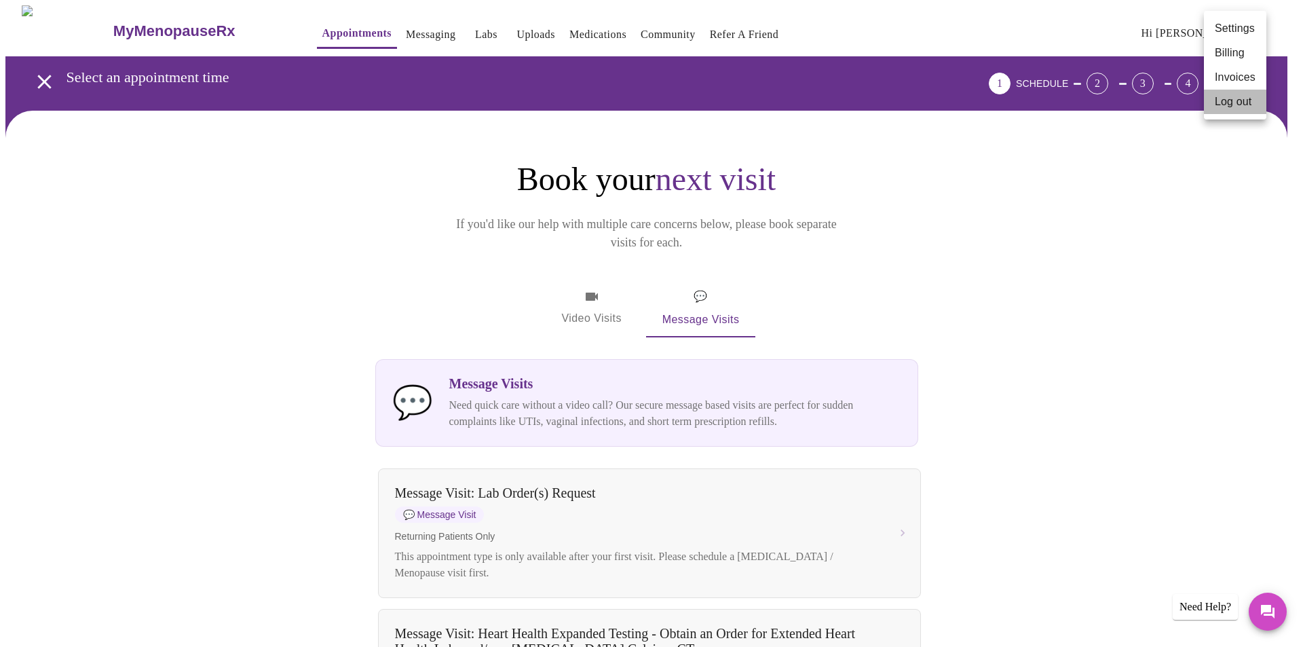
click at [1243, 108] on li "Log out" at bounding box center [1235, 102] width 62 height 24
